Goal: Transaction & Acquisition: Purchase product/service

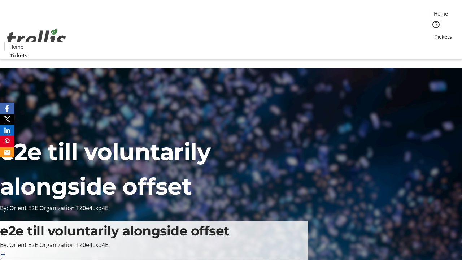
click at [434, 33] on span "Tickets" at bounding box center [442, 37] width 17 height 8
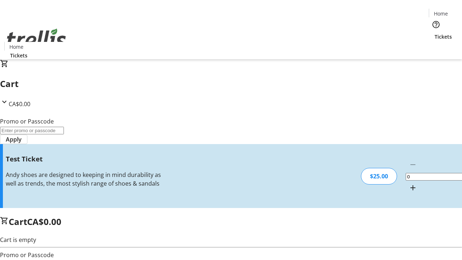
click at [408, 183] on mat-icon "Increment by one" at bounding box center [412, 187] width 9 height 9
type input "1"
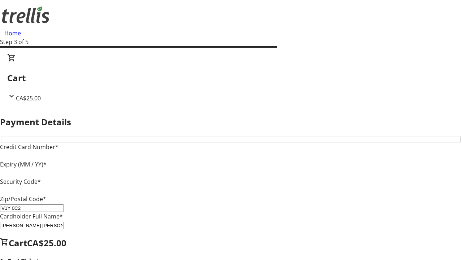
type input "V1Y 0C2"
